Goal: Find specific page/section: Find specific page/section

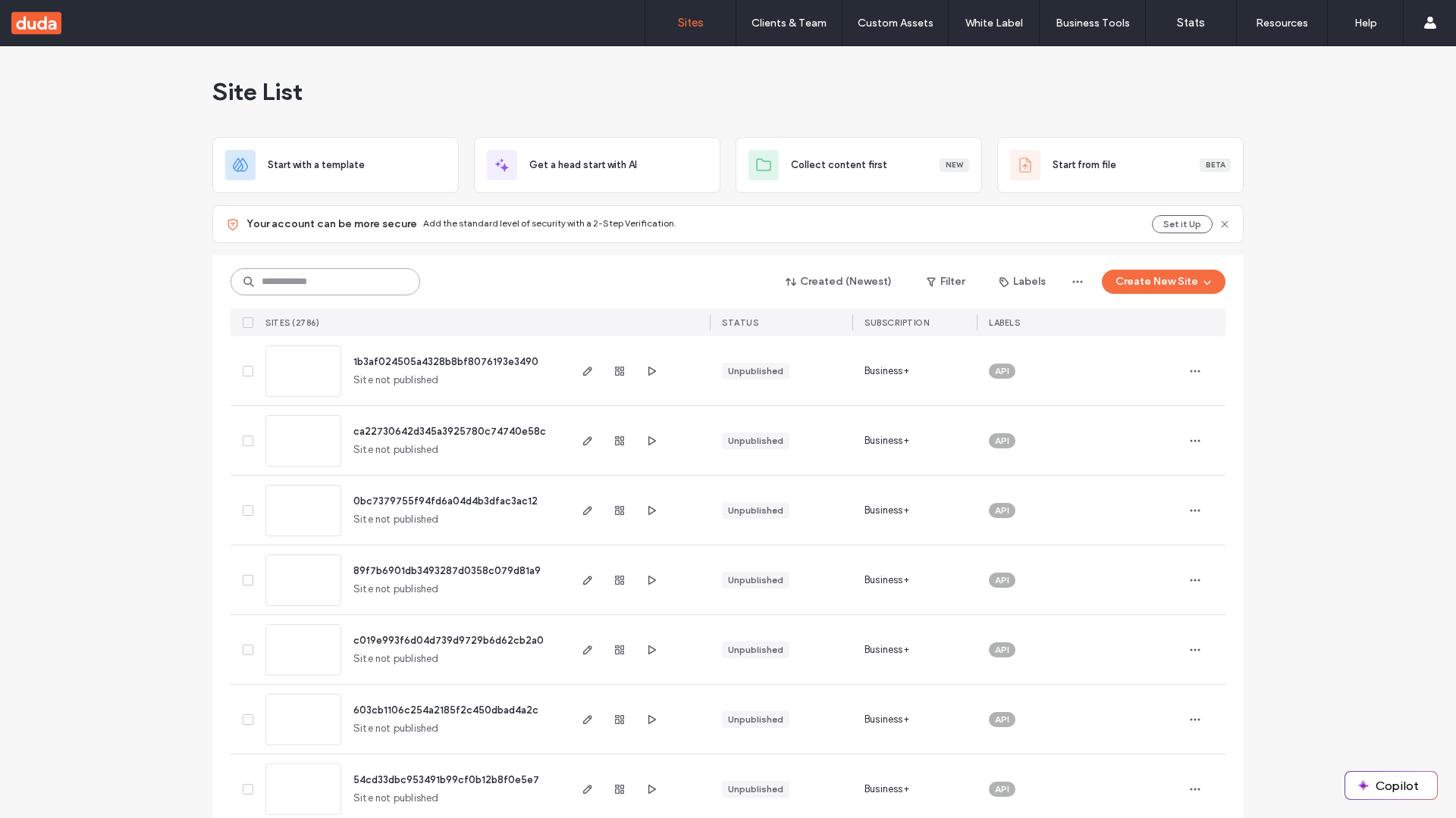
click at [325, 282] on input at bounding box center [325, 281] width 189 height 27
type input "**********"
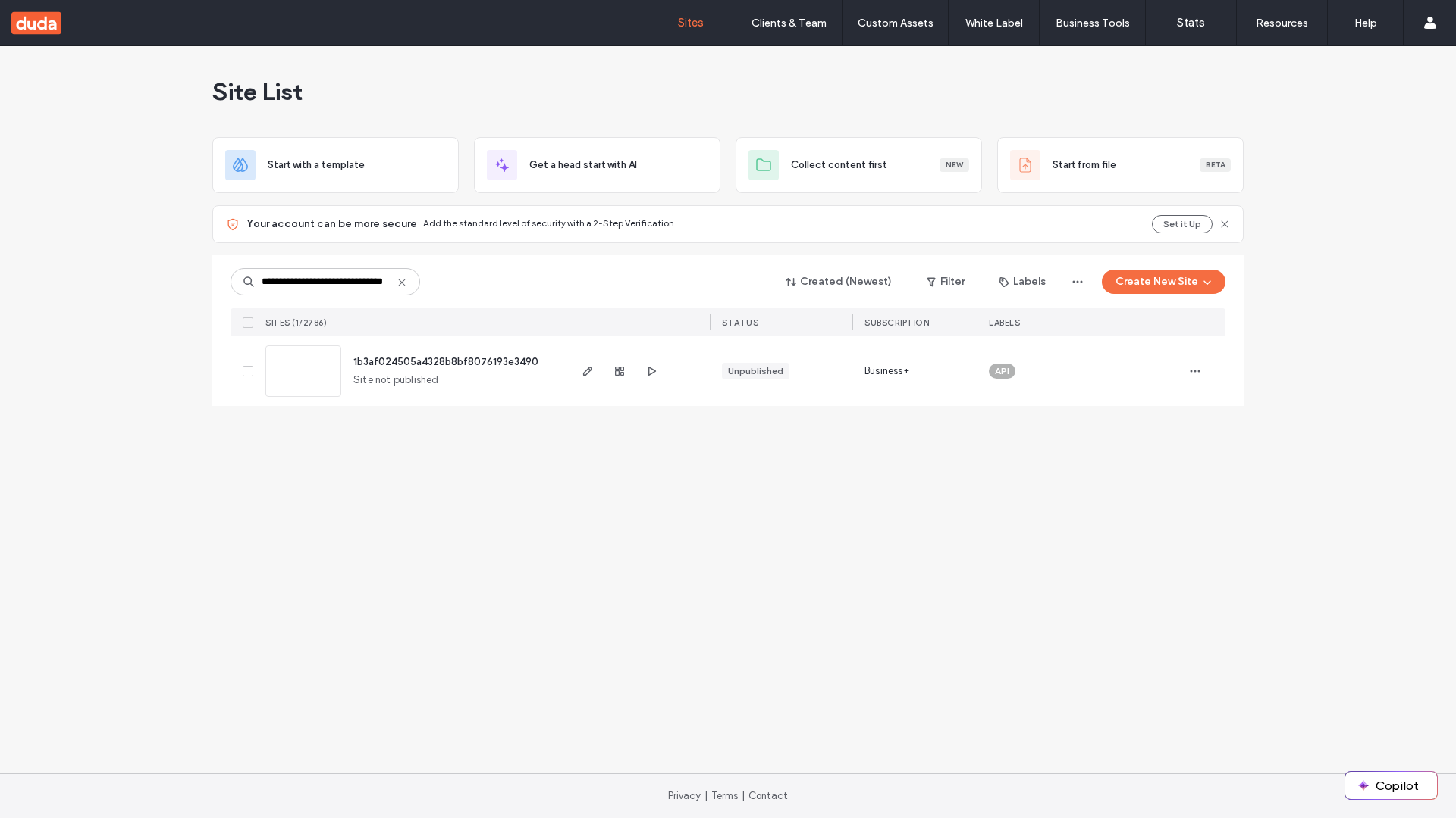
click at [446, 362] on span "1b3af024505a4328b8bf8076193e3490" at bounding box center [445, 362] width 185 height 11
